Goal: Communication & Community: Answer question/provide support

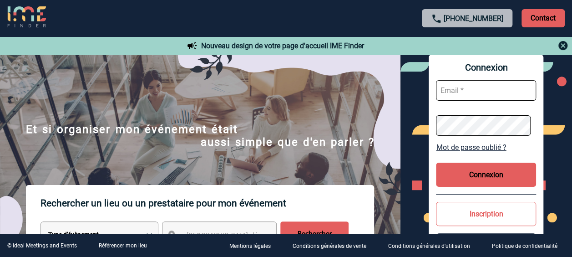
type input "[EMAIL_ADDRESS][PERSON_NAME][DOMAIN_NAME]"
click at [520, 176] on button "Connexion" at bounding box center [486, 175] width 100 height 24
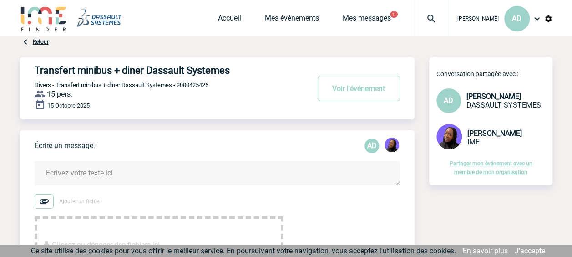
click at [77, 174] on textarea at bounding box center [218, 173] width 366 height 24
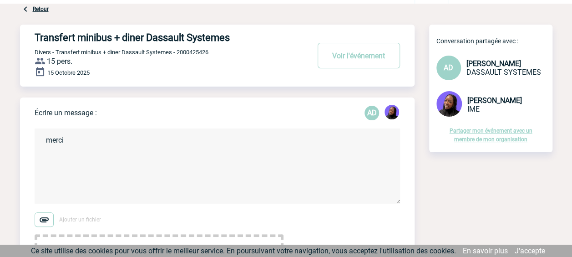
scroll to position [91, 0]
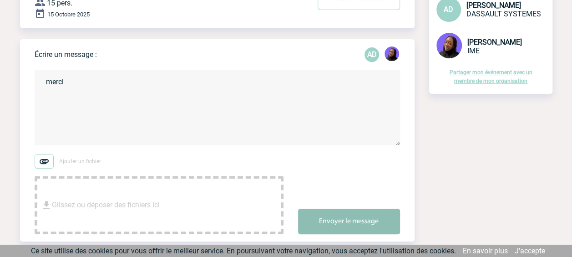
type textarea "merci"
click at [363, 219] on button "Envoyer le message" at bounding box center [349, 220] width 102 height 25
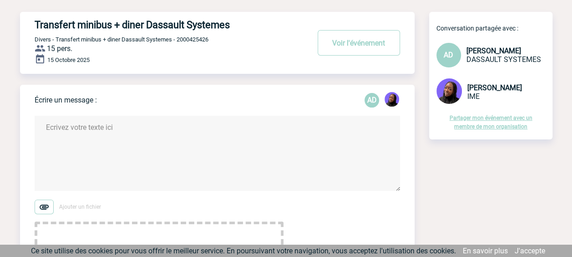
scroll to position [0, 0]
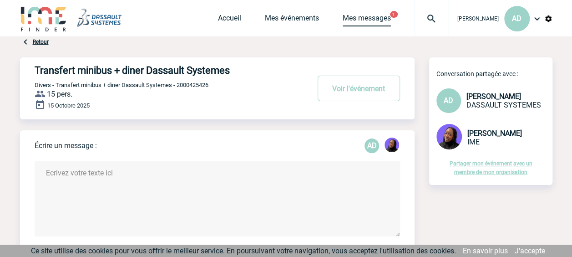
click at [346, 18] on link "Mes messages" at bounding box center [367, 20] width 48 height 13
